Goal: Obtain resource: Obtain resource

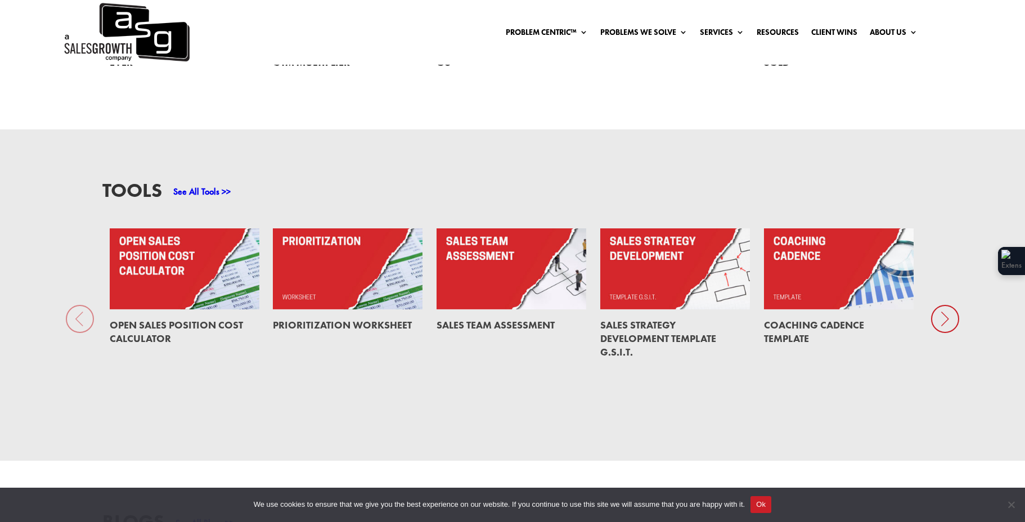
scroll to position [843, 0]
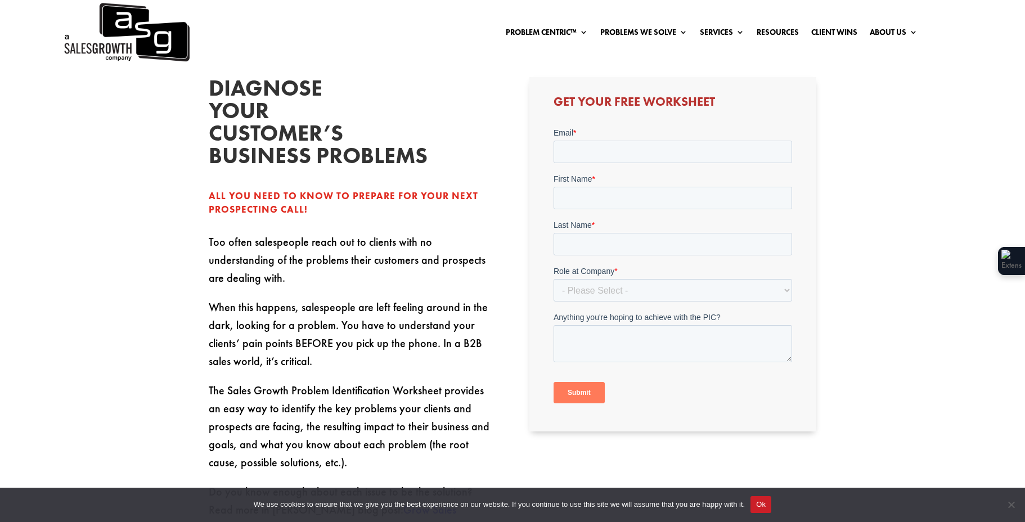
scroll to position [342, 0]
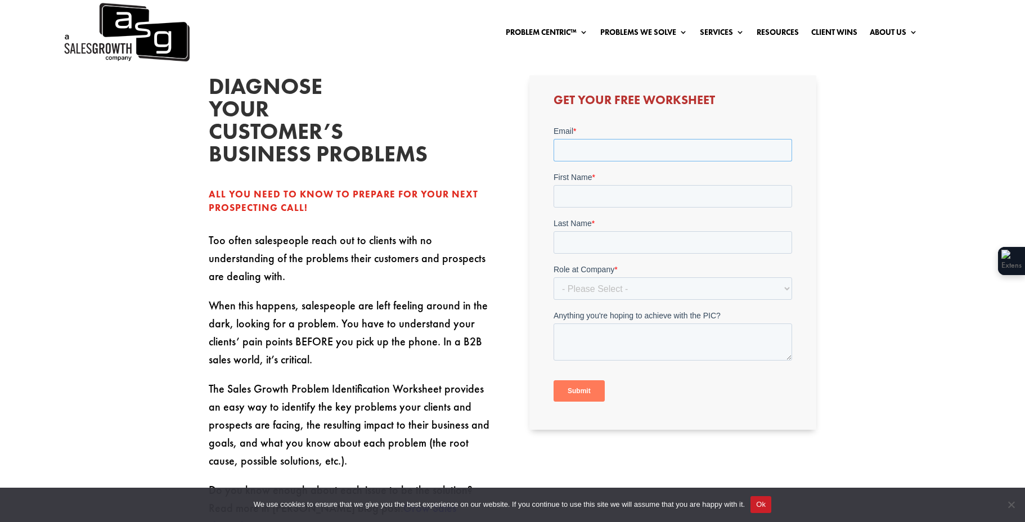
click at [683, 154] on input "Email *" at bounding box center [672, 150] width 238 height 22
type input "emilyschool1203@gmail.com"
click at [662, 198] on input "First Name *" at bounding box center [672, 196] width 238 height 22
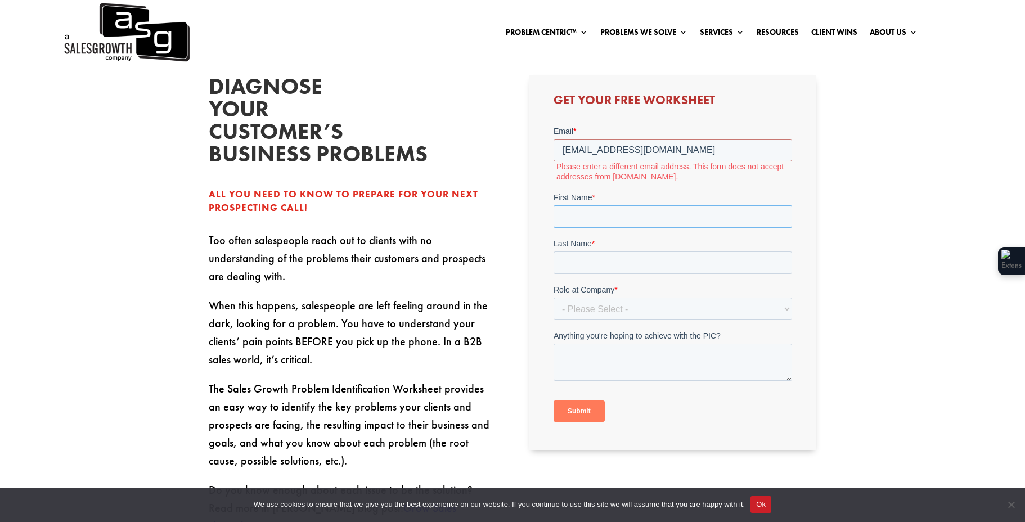
type input "[PERSON_NAME]"
click at [625, 273] on input "Last Name *" at bounding box center [672, 262] width 238 height 22
type input "Stone"
click at [616, 322] on form "Email * emilyschool1203@gmail.com Please enter a different email address. This …" at bounding box center [672, 278] width 238 height 306
click at [619, 317] on select "- Please Select - C-Level (CRO, CSO, etc) Senior Leadership (VP of Sales, VP of…" at bounding box center [672, 309] width 238 height 22
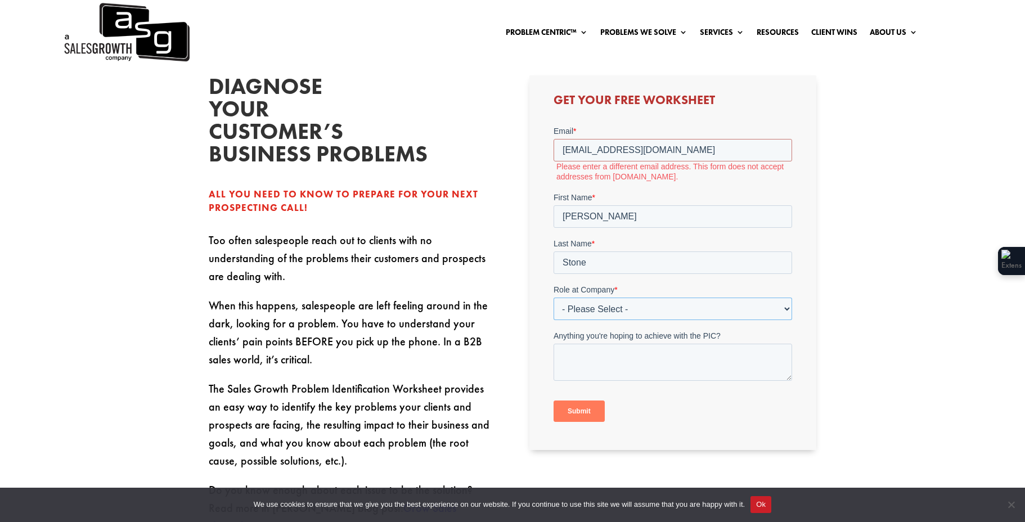
select select "Individual Contributor (AE, SDR, CSM, etc)"
click at [553, 298] on select "- Please Select - C-Level (CRO, CSO, etc) Senior Leadership (VP of Sales, VP of…" at bounding box center [672, 309] width 238 height 22
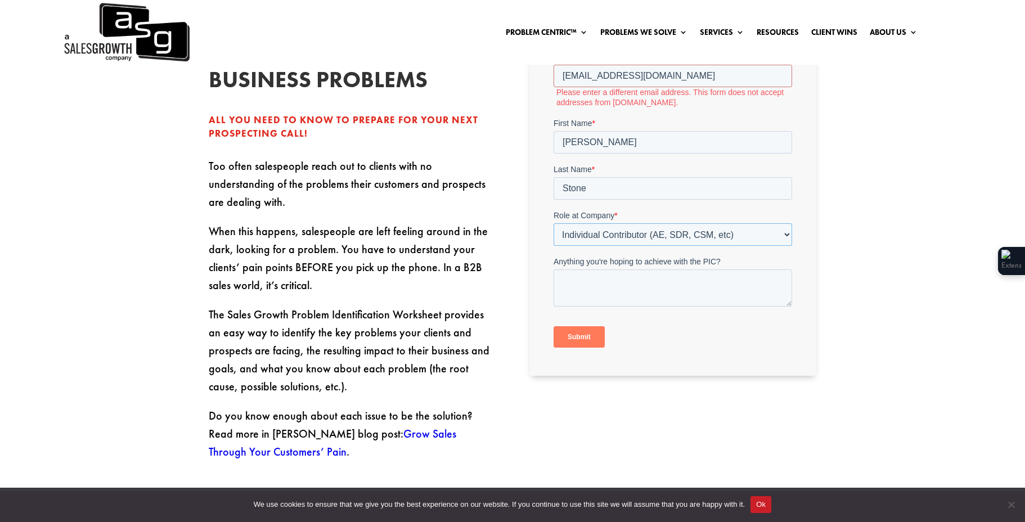
scroll to position [438, 0]
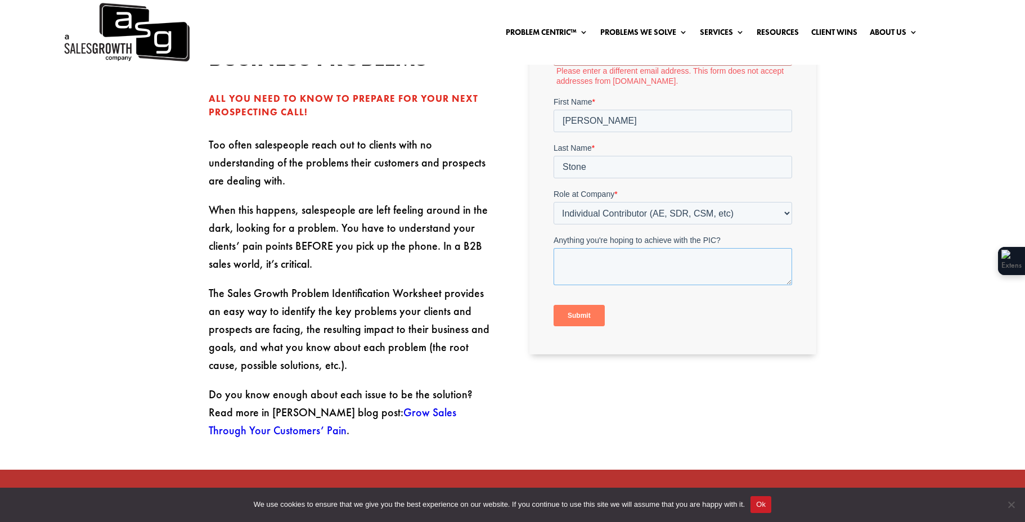
click at [613, 264] on textarea "Anything you're hoping to achieve with the PIC?" at bounding box center [672, 266] width 238 height 37
type textarea "sell better"
click at [565, 312] on input "Submit" at bounding box center [578, 315] width 51 height 21
click at [570, 314] on input "Submit" at bounding box center [578, 315] width 51 height 21
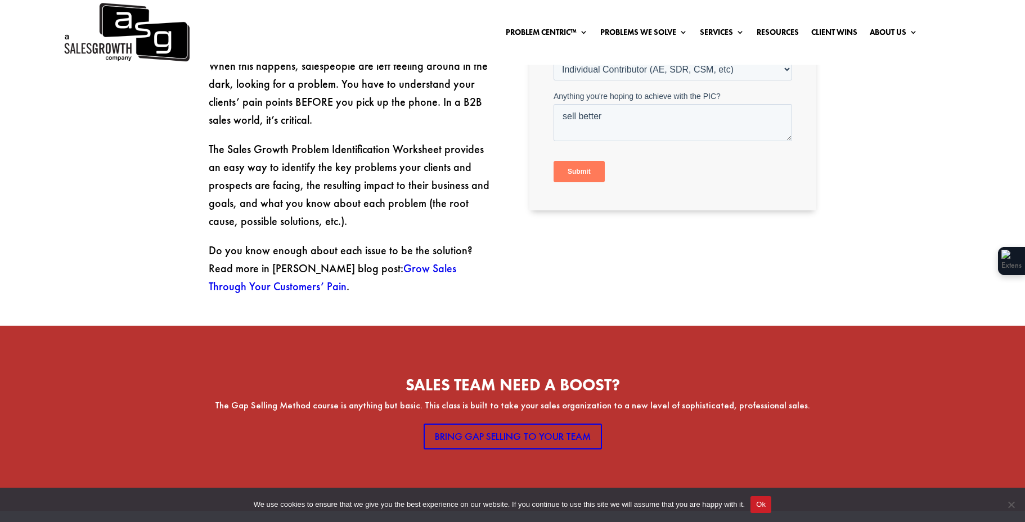
scroll to position [580, 0]
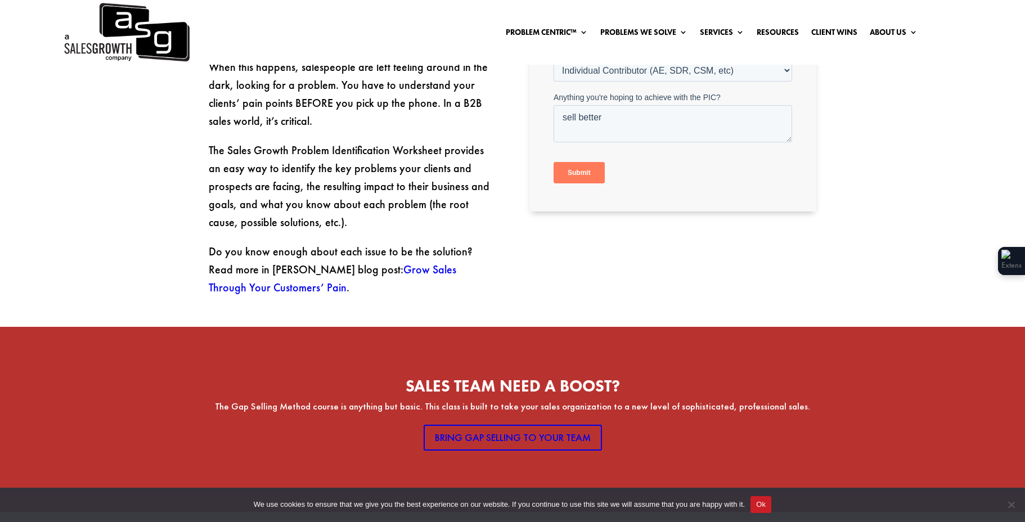
click at [566, 174] on input "Submit" at bounding box center [578, 173] width 51 height 21
click at [577, 176] on input "Submit" at bounding box center [578, 173] width 51 height 21
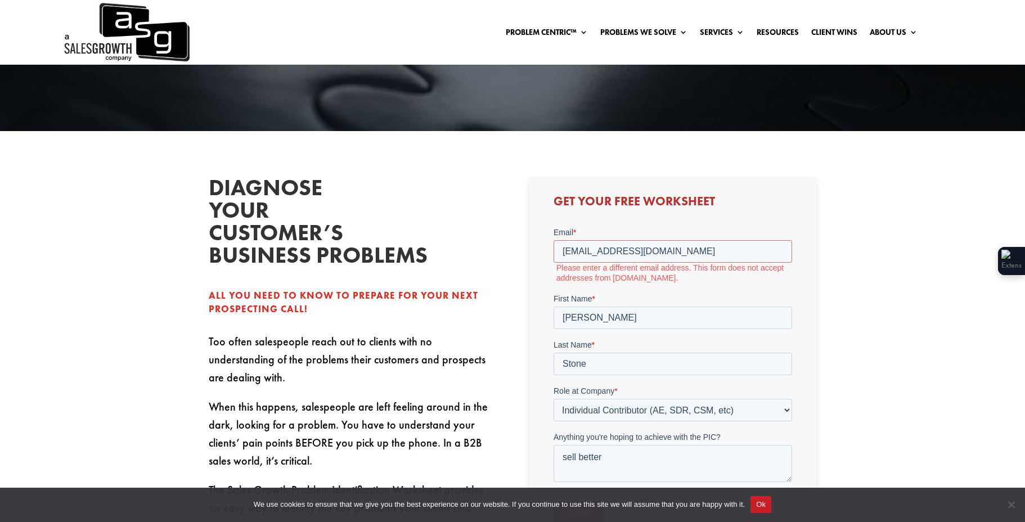
scroll to position [340, 0]
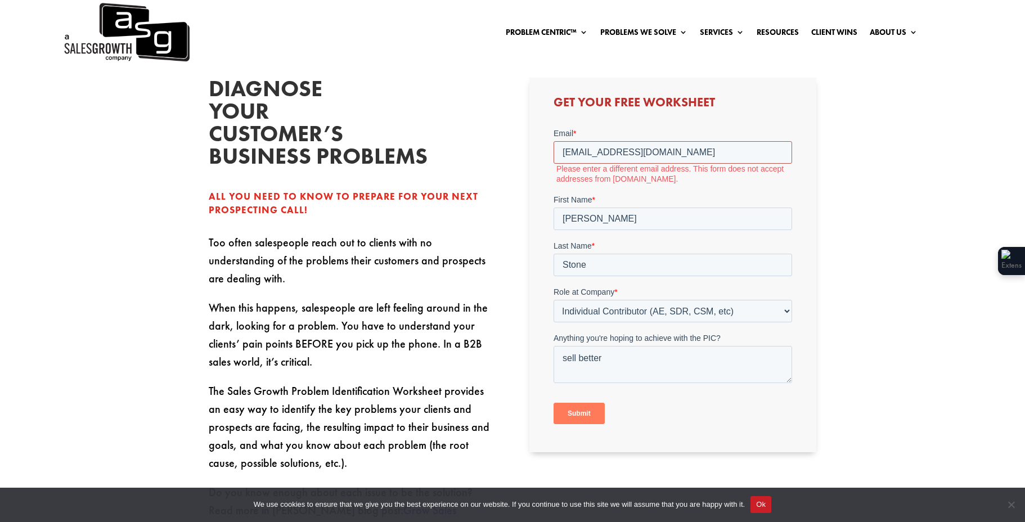
click at [707, 151] on input "emilyschool1203@gmail.com" at bounding box center [672, 152] width 238 height 22
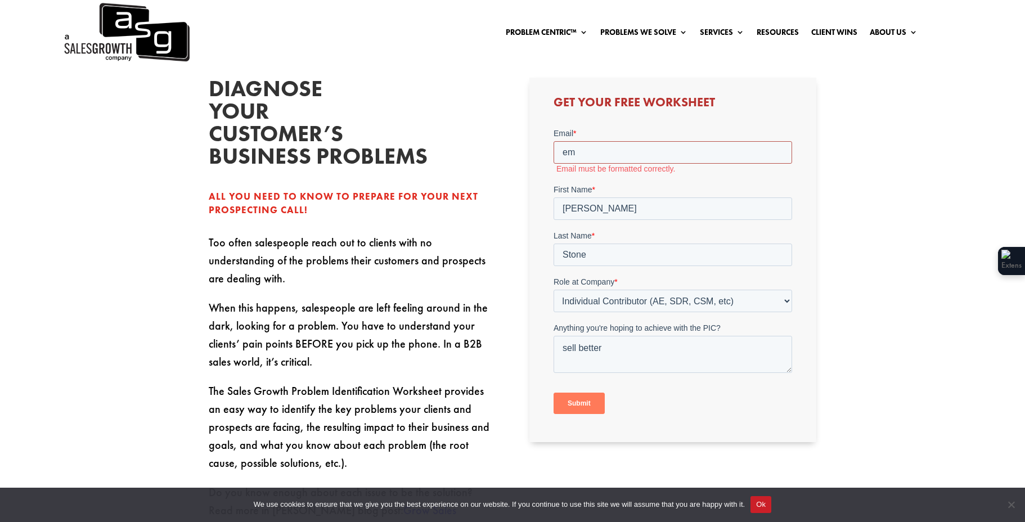
type input "e"
type input "[PERSON_NAME][EMAIL_ADDRESS][DOMAIN_NAME]"
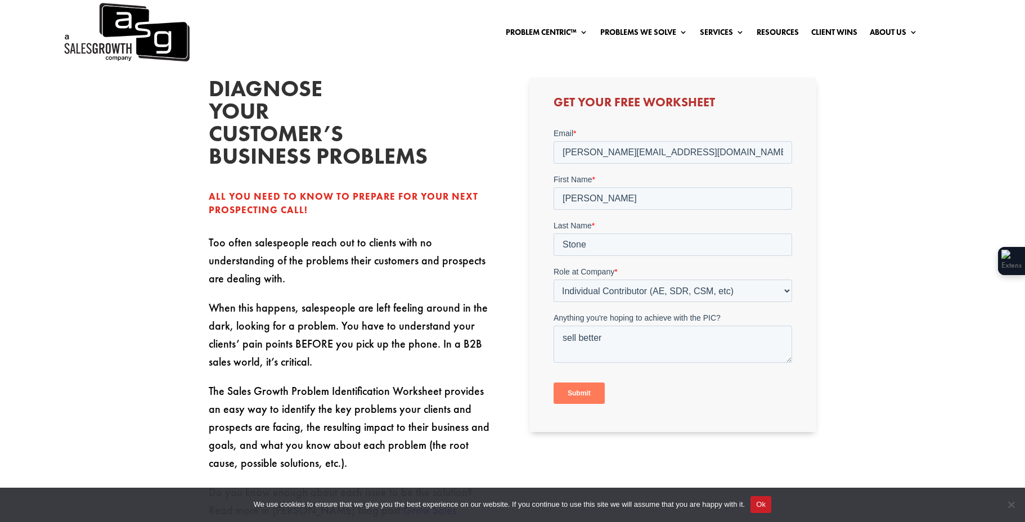
click at [592, 398] on input "Submit" at bounding box center [578, 392] width 51 height 21
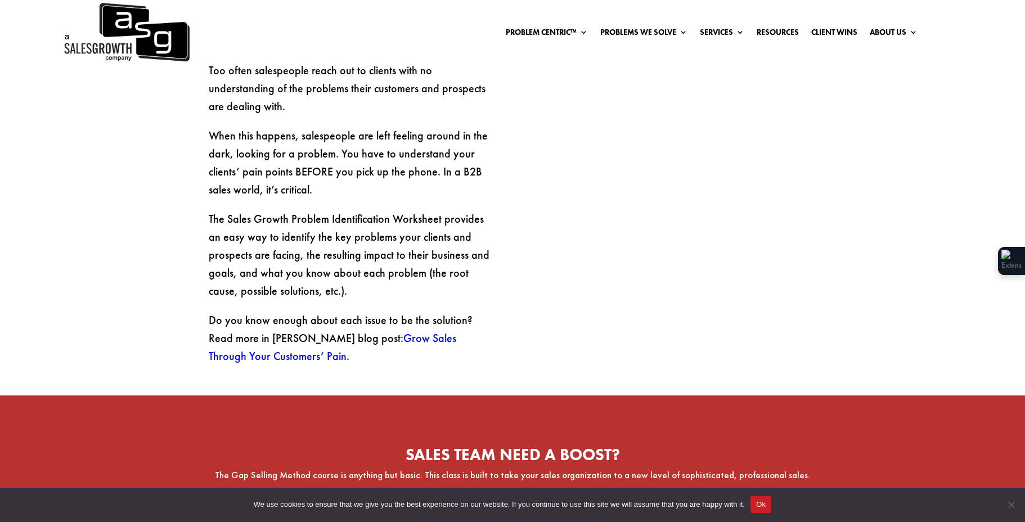
scroll to position [422, 0]
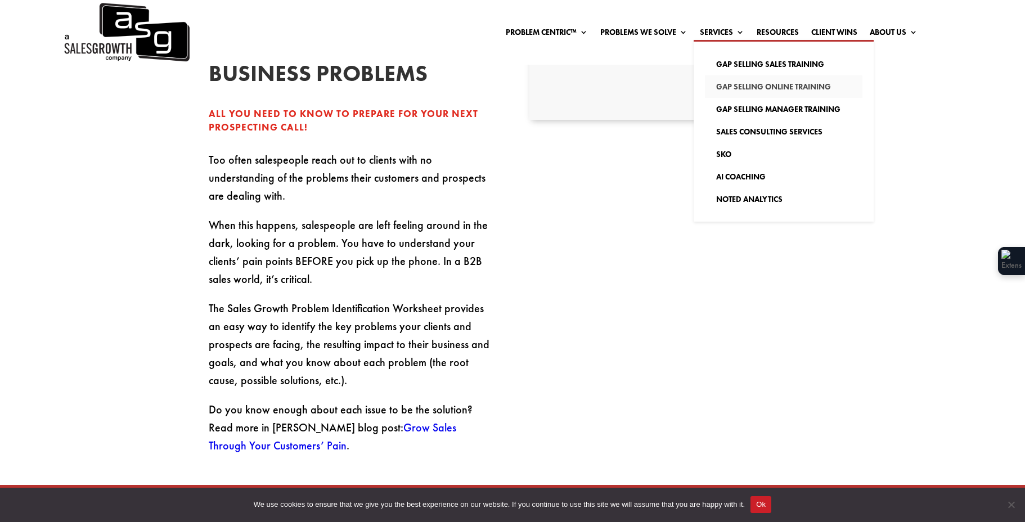
click at [743, 89] on link "Gap Selling Online Training" at bounding box center [783, 86] width 157 height 22
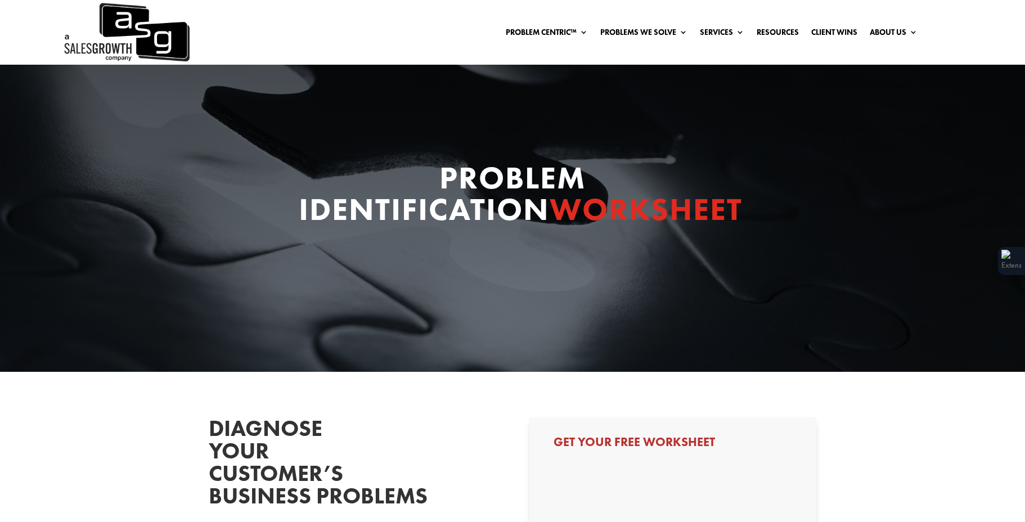
select select "Individual Contributor (AE, SDR, CSM, etc)"
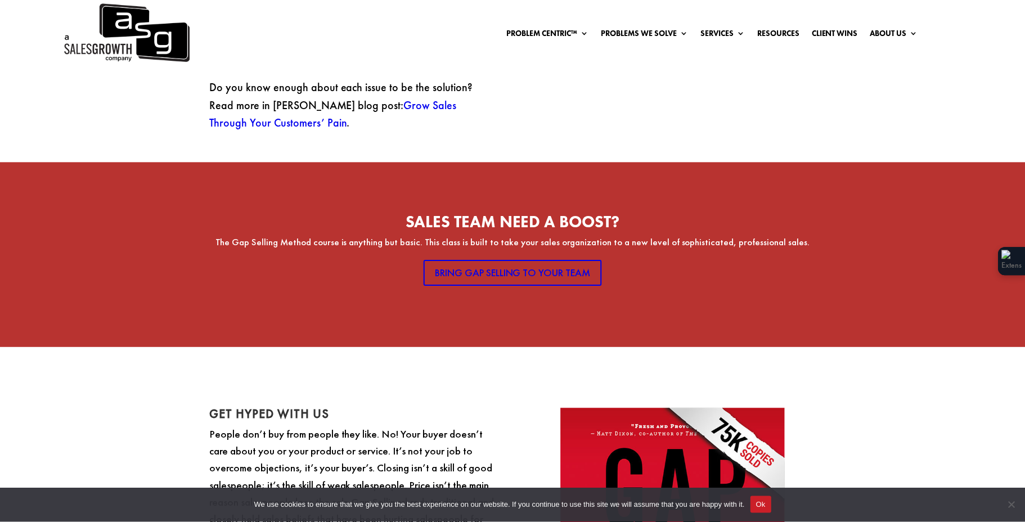
scroll to position [745, 0]
